Goal: Task Accomplishment & Management: Complete application form

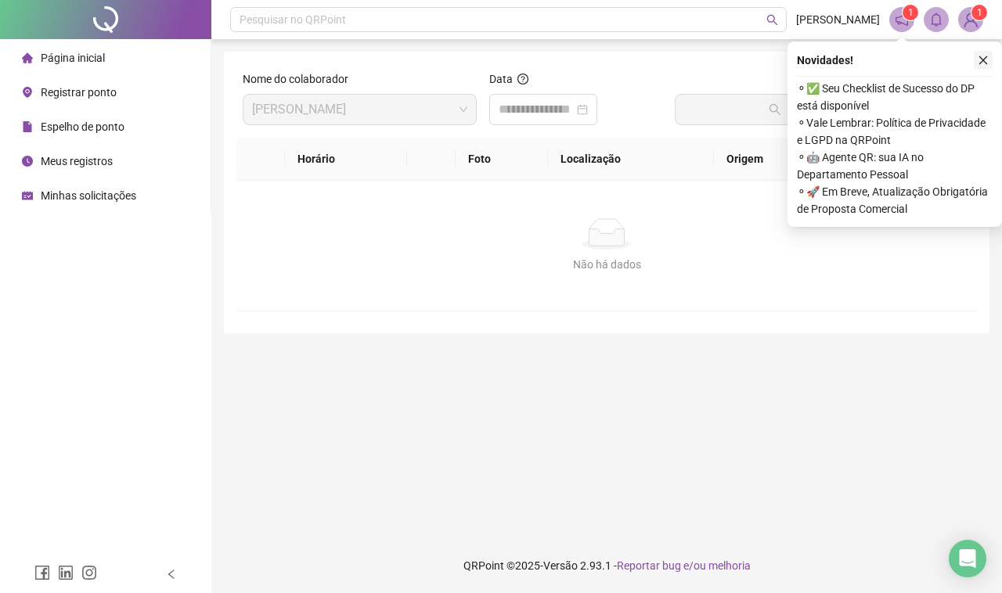
click at [979, 63] on icon "close" at bounding box center [982, 60] width 11 height 11
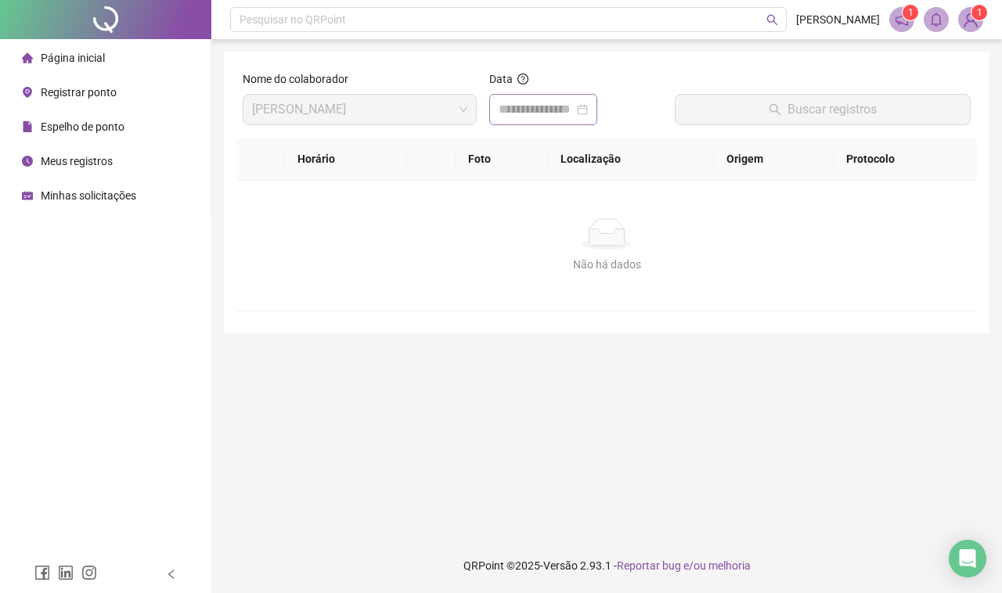
click at [560, 121] on div at bounding box center [543, 109] width 108 height 31
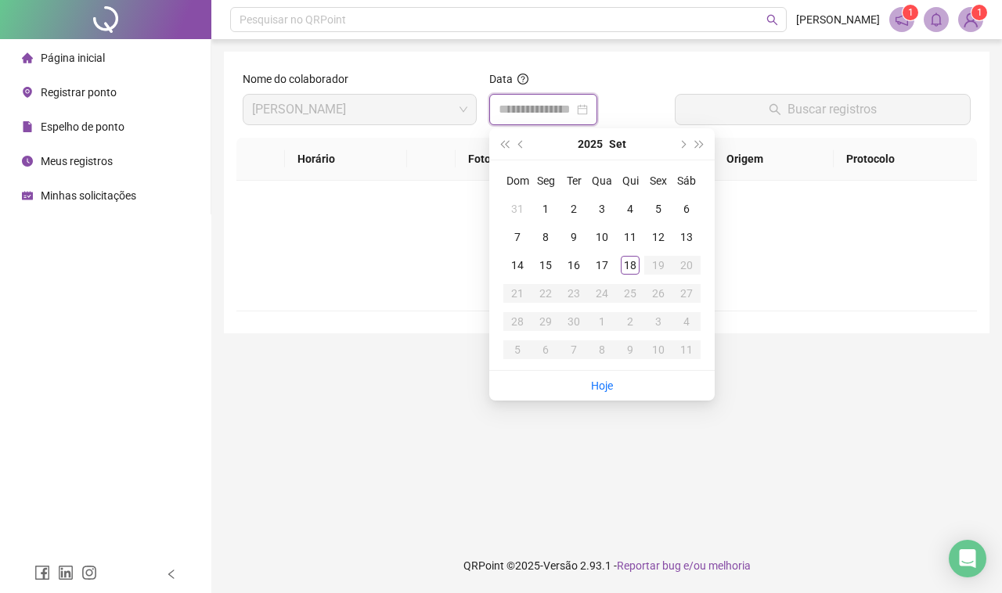
click at [567, 118] on input at bounding box center [535, 109] width 75 height 19
type input "**********"
click at [630, 260] on div "18" at bounding box center [629, 265] width 19 height 19
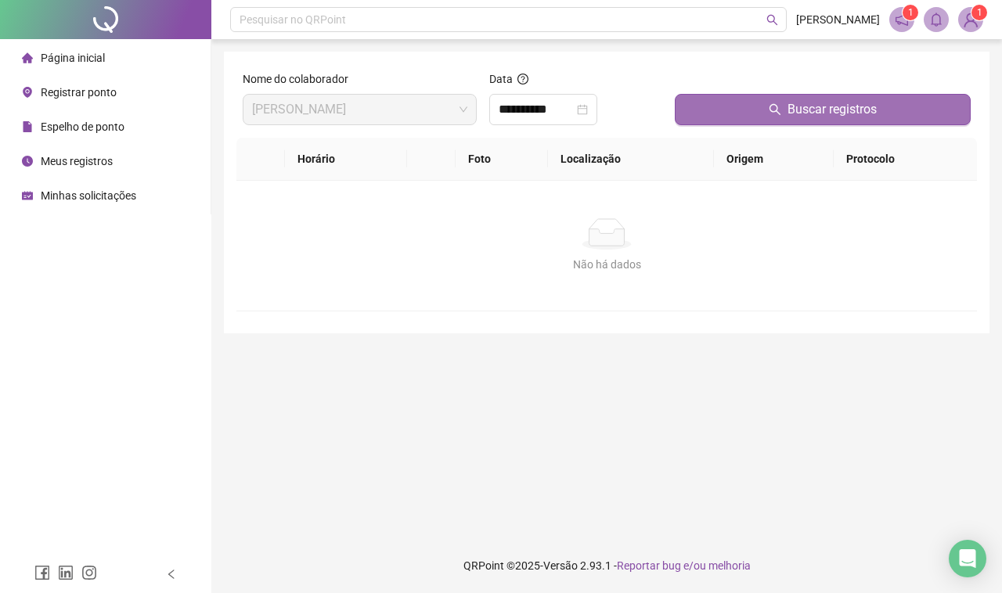
click at [812, 106] on span "Buscar registros" at bounding box center [831, 109] width 89 height 19
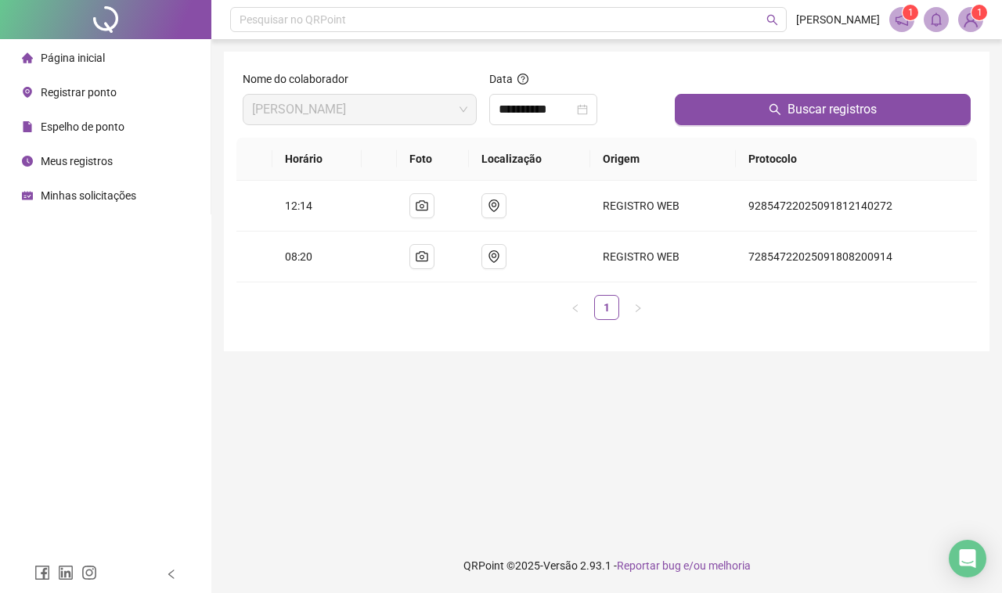
click at [106, 86] on span "Registrar ponto" at bounding box center [79, 92] width 76 height 13
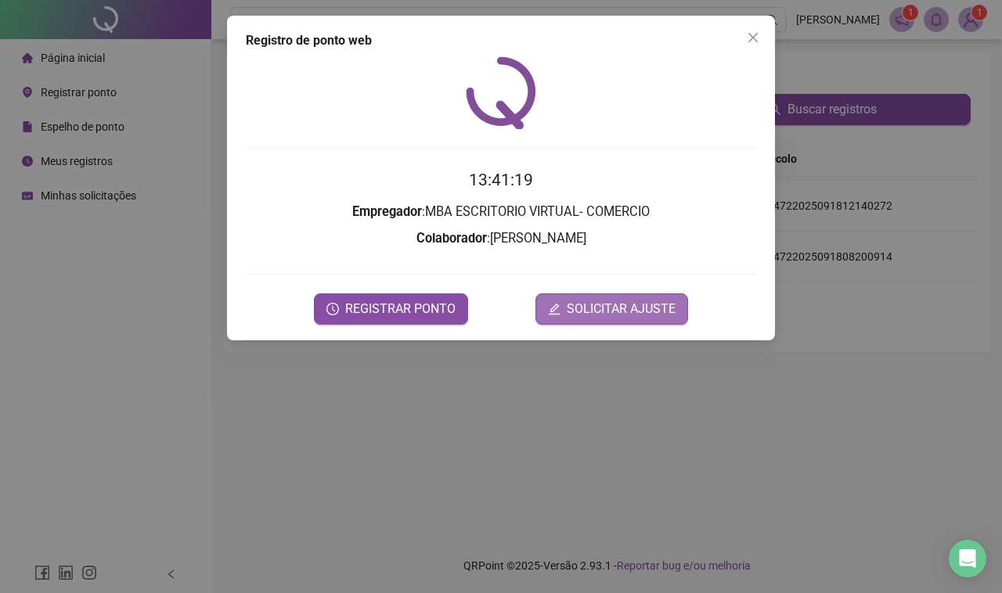
click at [620, 305] on span "SOLICITAR AJUSTE" at bounding box center [620, 309] width 109 height 19
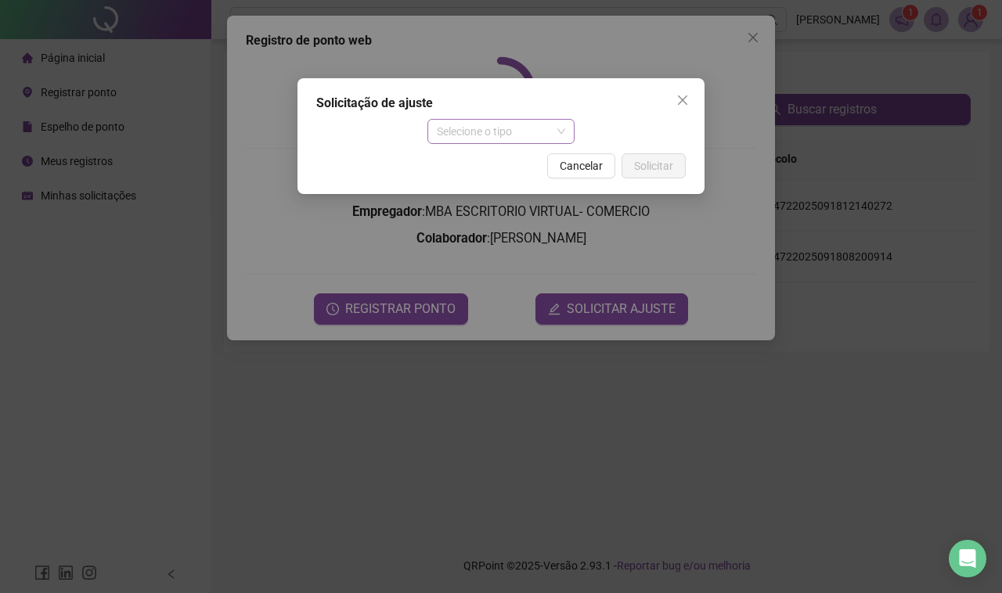
click at [493, 128] on span "Selecione o tipo" at bounding box center [501, 131] width 129 height 23
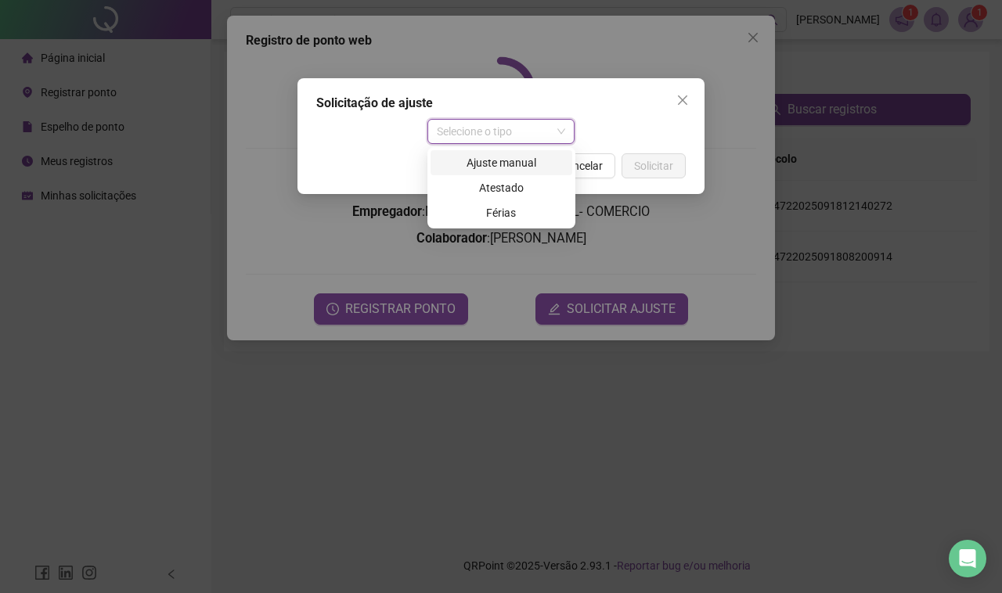
click at [501, 162] on div "Ajuste manual" at bounding box center [501, 162] width 123 height 17
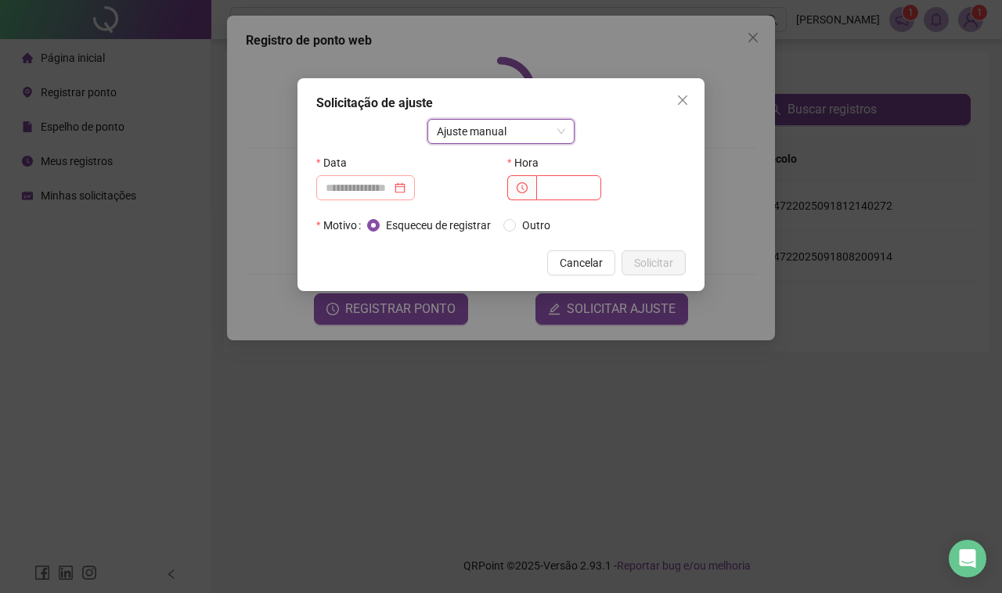
click at [405, 185] on div at bounding box center [365, 187] width 80 height 17
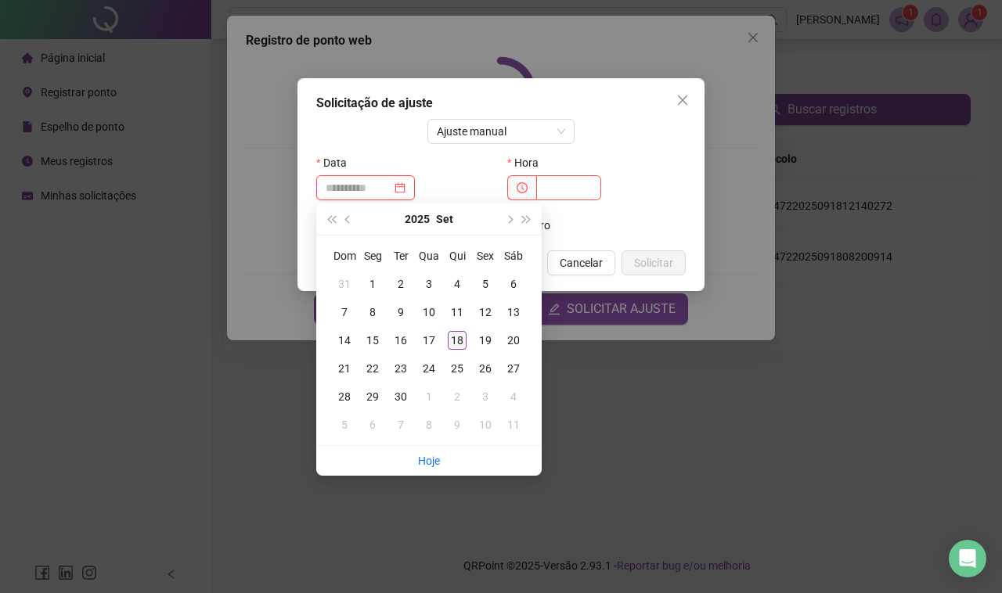
type input "**********"
click at [462, 344] on div "18" at bounding box center [457, 340] width 19 height 19
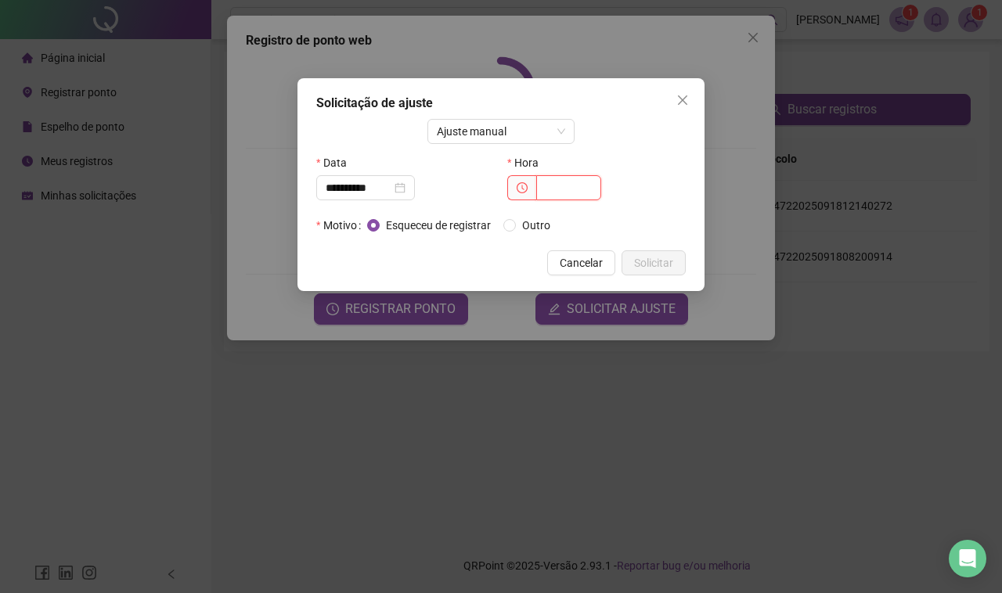
click at [563, 186] on input "text" at bounding box center [568, 187] width 65 height 25
type input "*****"
click at [657, 260] on span "Solicitar" at bounding box center [653, 262] width 39 height 17
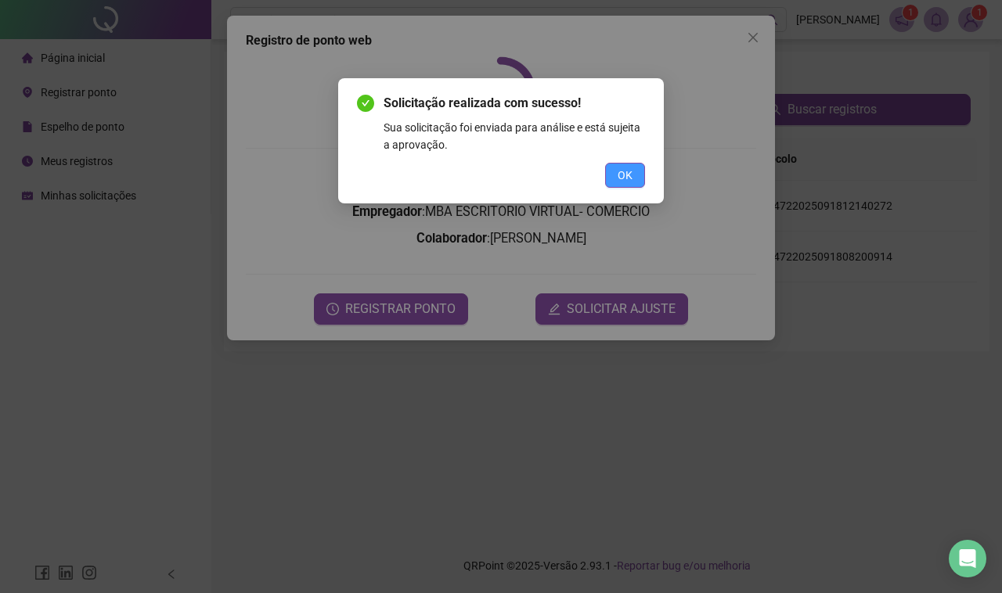
click at [628, 182] on span "OK" at bounding box center [624, 175] width 15 height 17
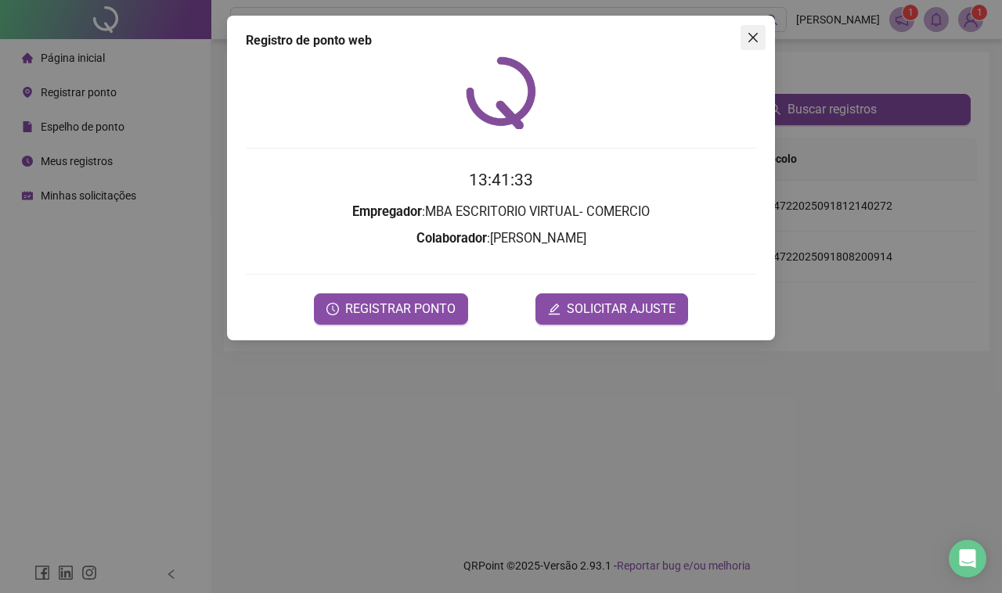
click at [752, 37] on icon "close" at bounding box center [752, 37] width 9 height 9
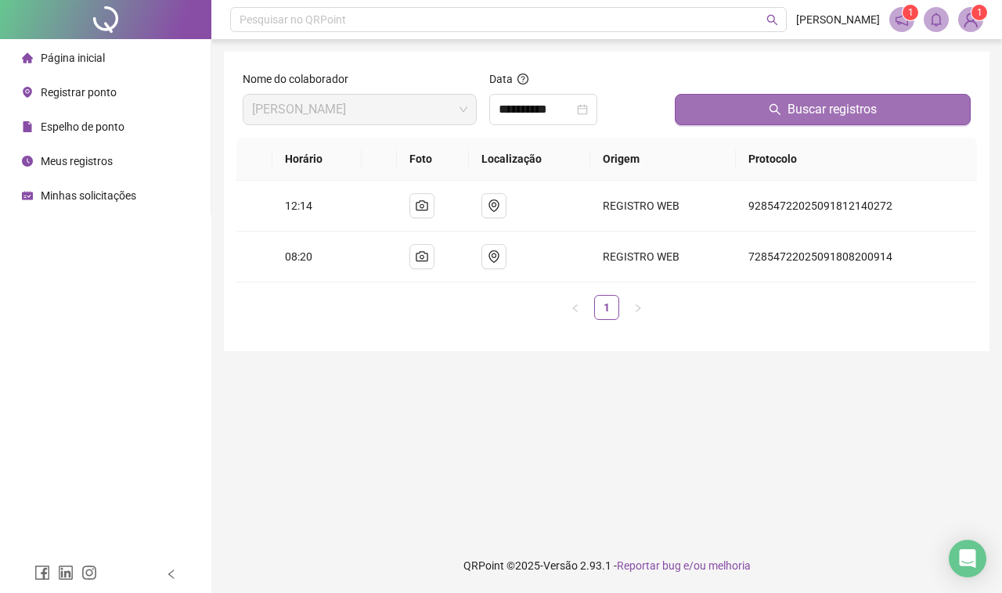
click at [787, 113] on span "Buscar registros" at bounding box center [831, 109] width 89 height 19
click at [757, 104] on button "Buscar registros" at bounding box center [822, 109] width 296 height 31
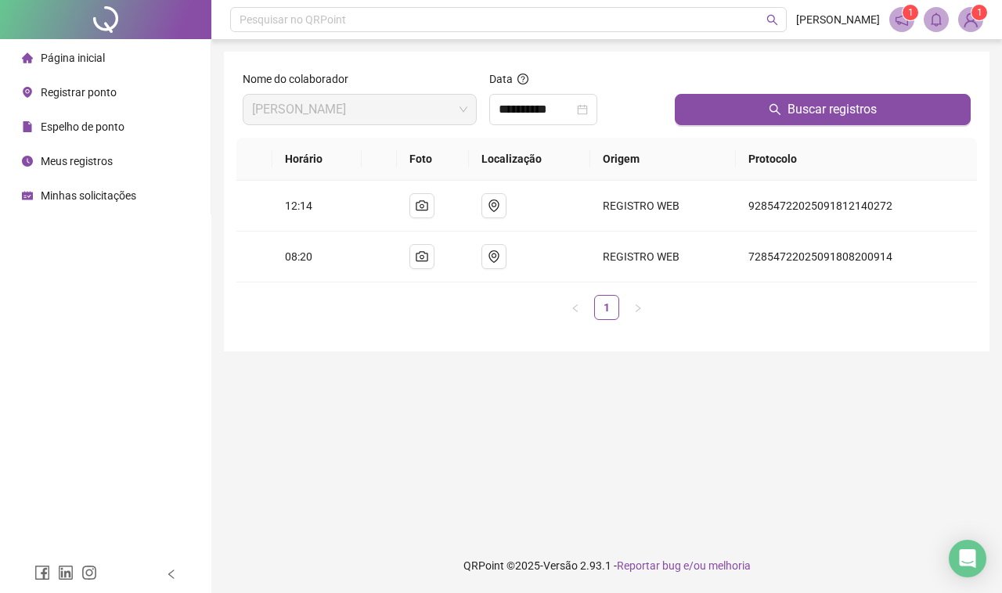
click at [70, 87] on span "Registrar ponto" at bounding box center [79, 92] width 76 height 13
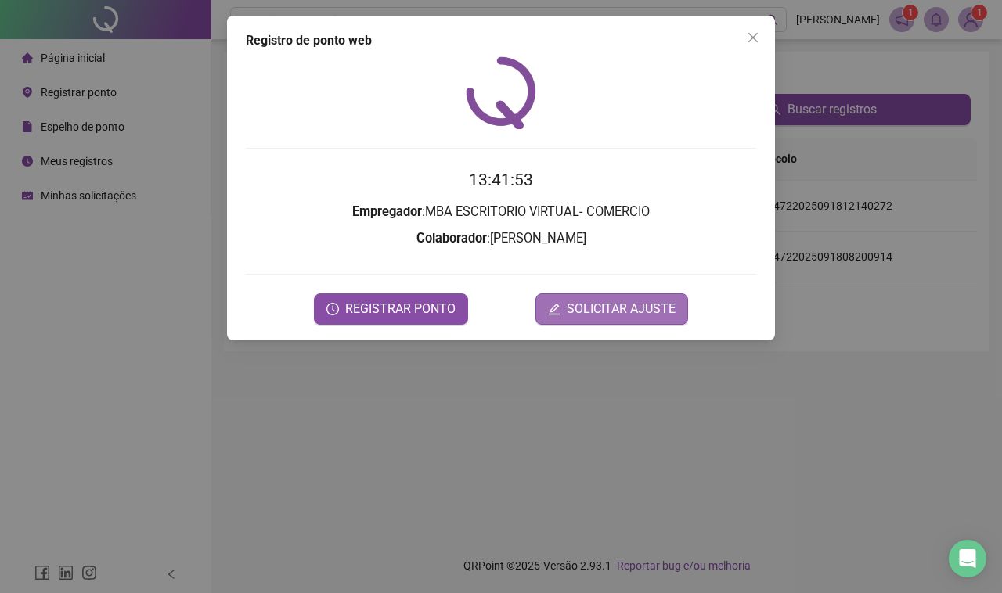
click at [666, 303] on span "SOLICITAR AJUSTE" at bounding box center [620, 309] width 109 height 19
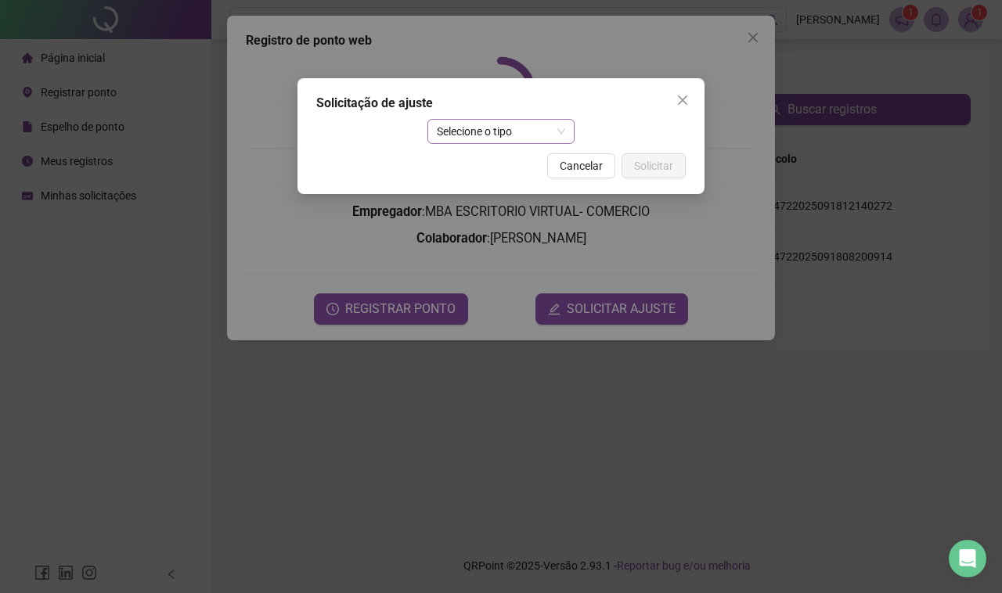
click at [524, 130] on span "Selecione o tipo" at bounding box center [501, 131] width 129 height 23
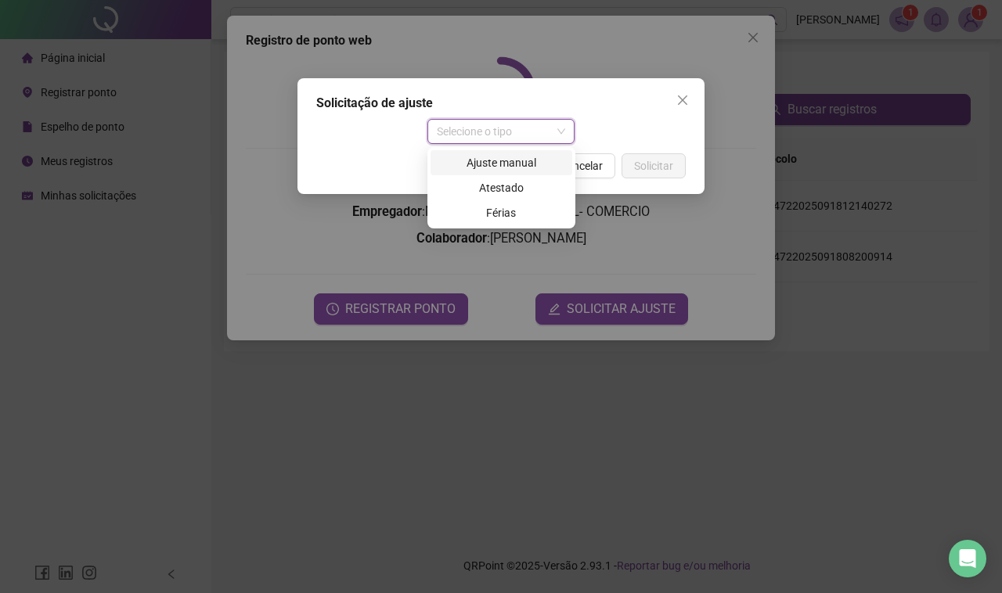
click at [502, 161] on div "Ajuste manual" at bounding box center [501, 162] width 123 height 17
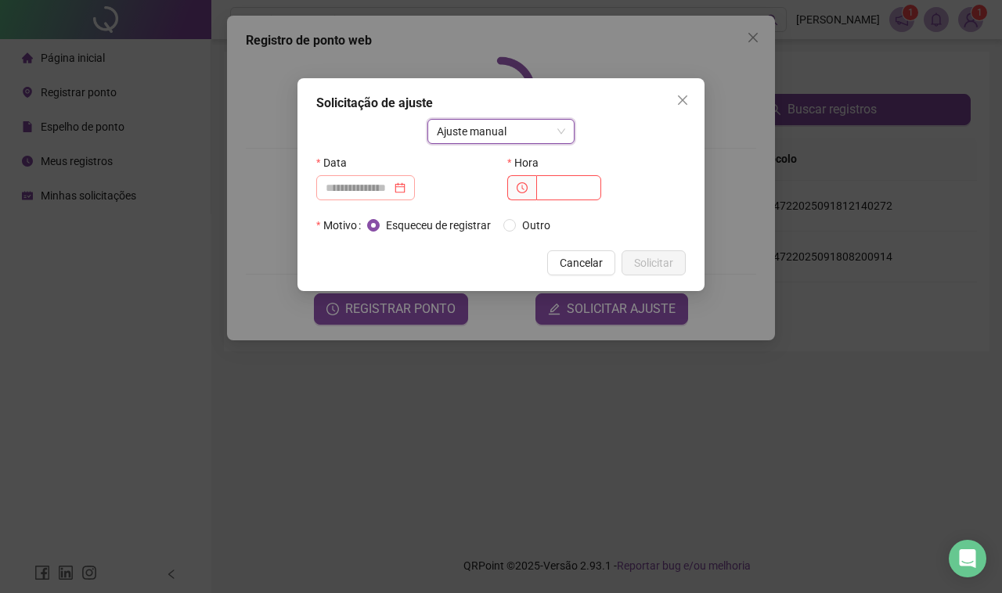
click at [405, 185] on div at bounding box center [365, 187] width 80 height 17
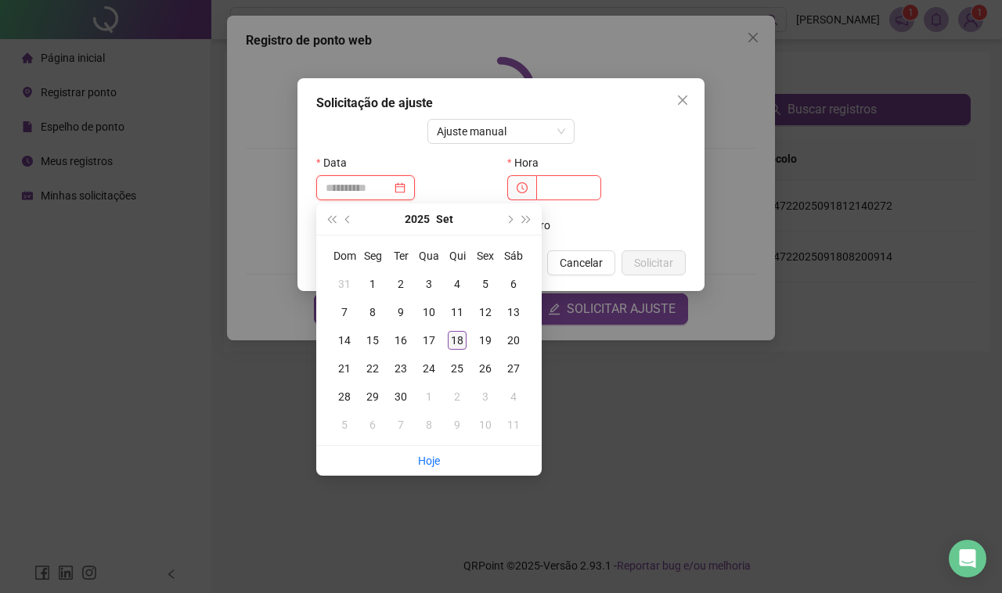
type input "**********"
click at [451, 338] on div "18" at bounding box center [457, 340] width 19 height 19
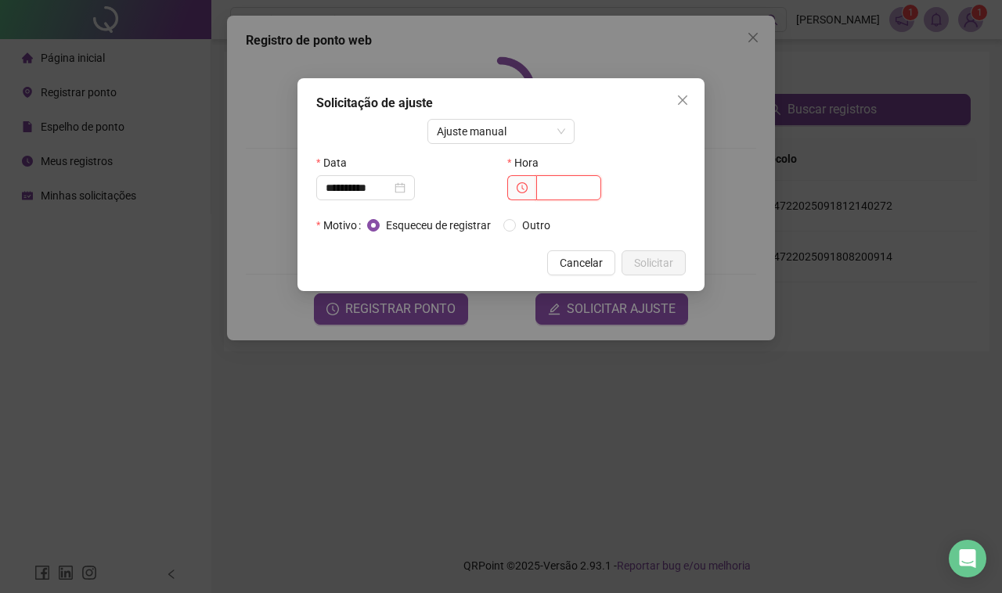
click at [568, 189] on input "text" at bounding box center [568, 187] width 65 height 25
type input "*****"
click at [652, 267] on span "Solicitar" at bounding box center [653, 262] width 39 height 17
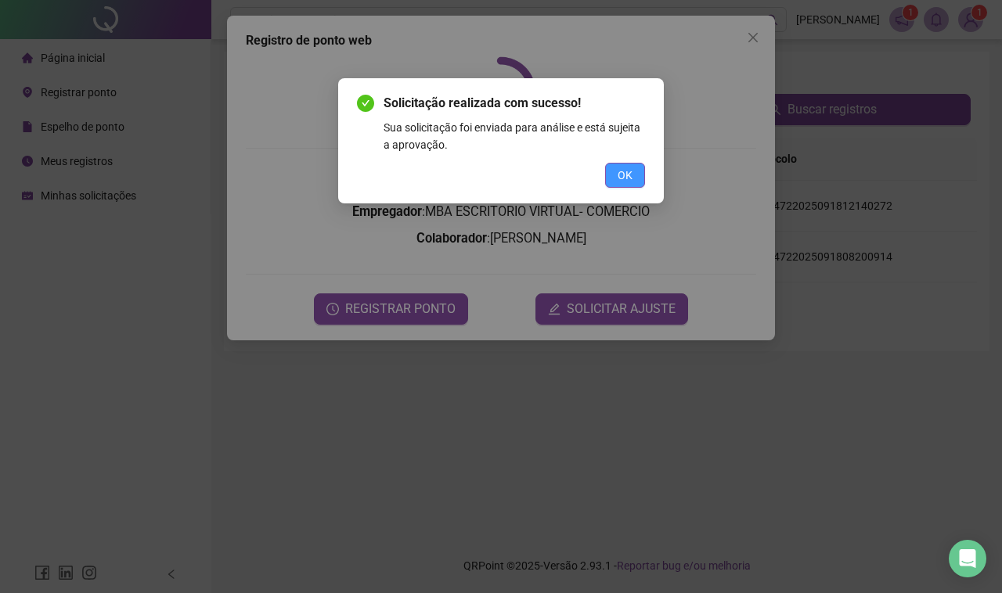
click at [620, 172] on span "OK" at bounding box center [624, 175] width 15 height 17
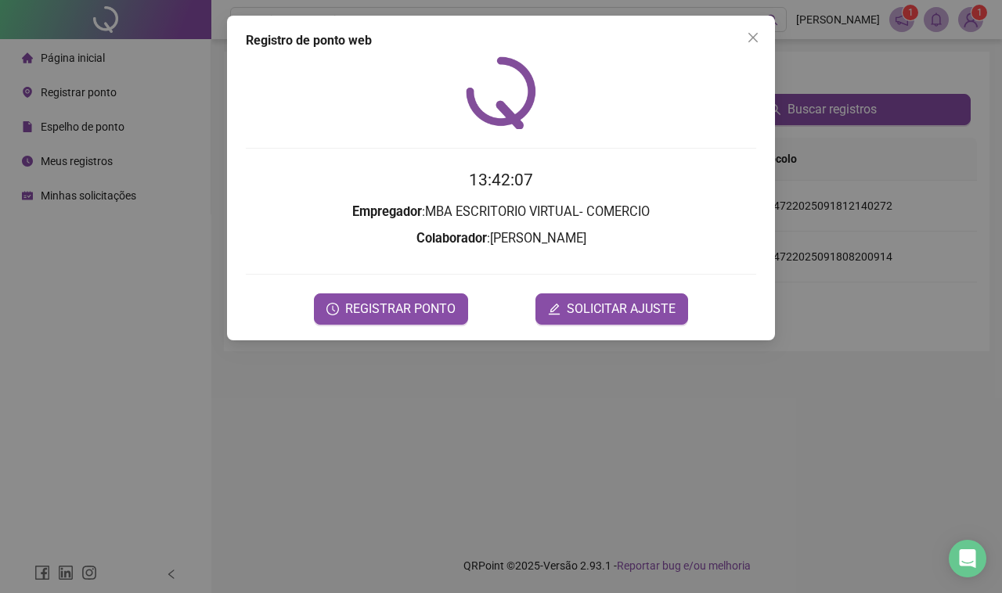
click at [748, 35] on span "Close" at bounding box center [752, 37] width 25 height 13
